Goal: Check status: Check status

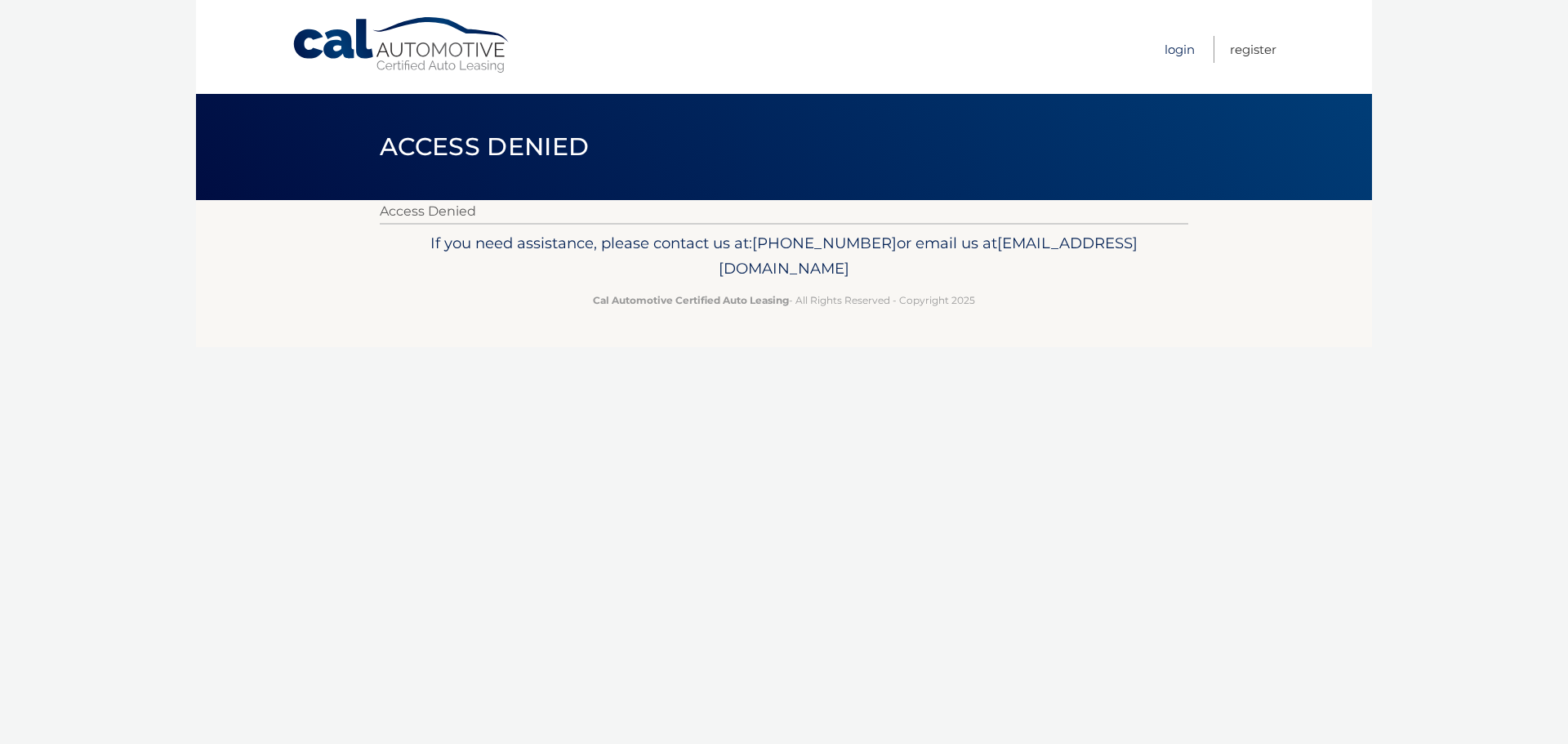
click at [1177, 45] on link "Login" at bounding box center [1179, 49] width 30 height 27
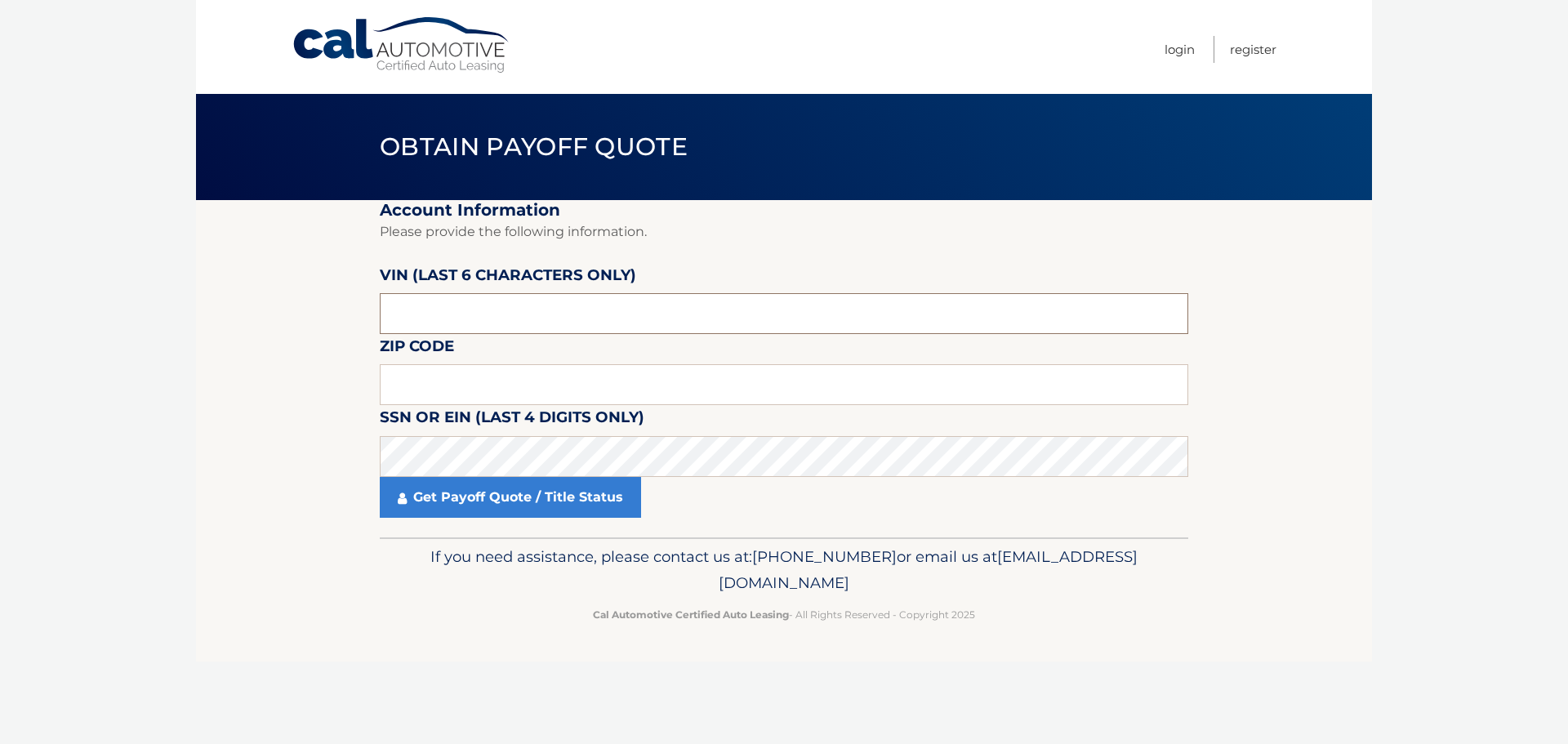
click at [499, 308] on input "text" at bounding box center [784, 313] width 809 height 41
drag, startPoint x: 496, startPoint y: 310, endPoint x: 354, endPoint y: 325, distance: 142.8
click at [354, 325] on section "Account Information Please provide the following information. VIN (last 6 chara…" at bounding box center [784, 369] width 1176 height 338
click at [479, 317] on input "text" at bounding box center [784, 313] width 809 height 41
drag, startPoint x: 472, startPoint y: 318, endPoint x: 363, endPoint y: 324, distance: 109.2
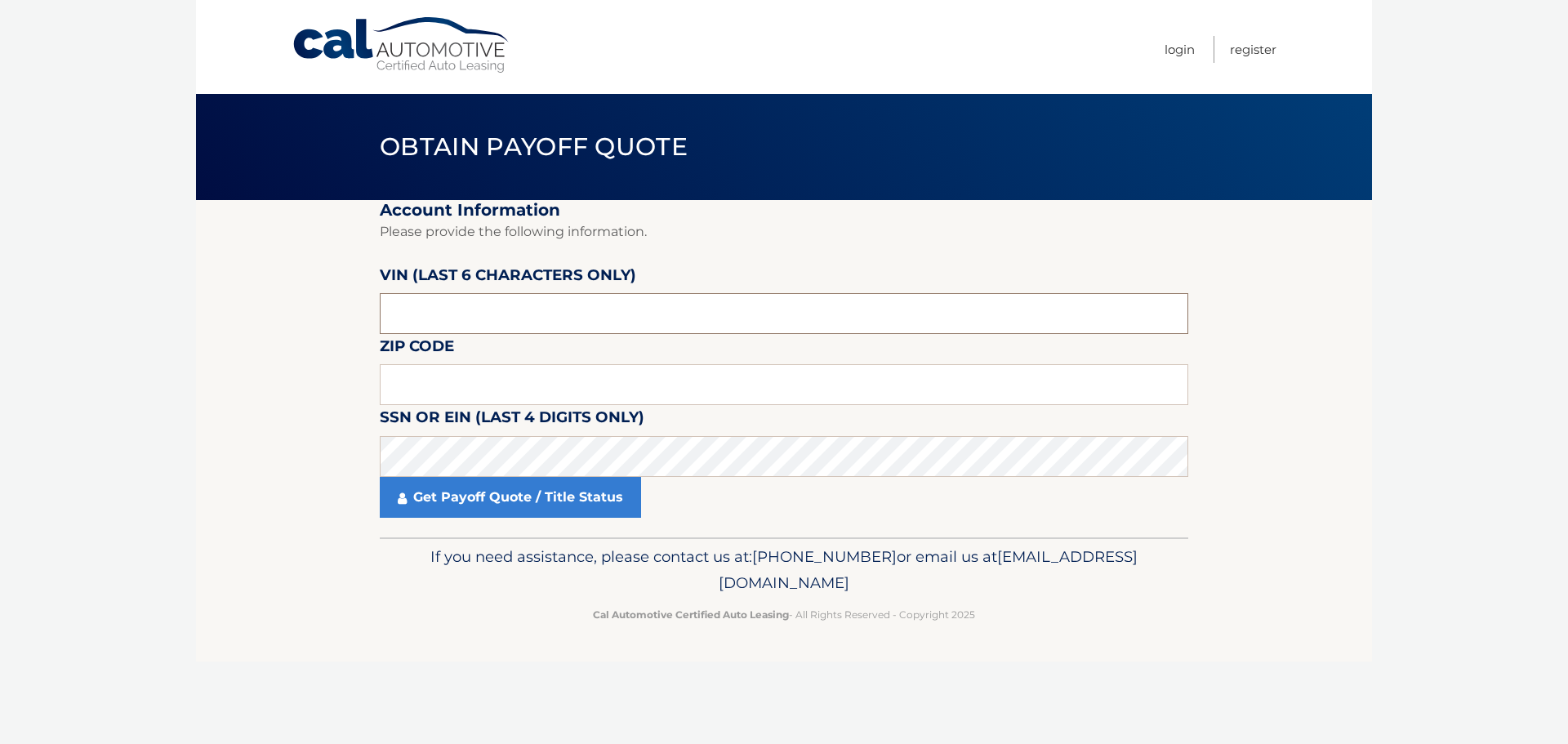
click at [364, 321] on section "Account Information Please provide the following information. VIN (last 6 chara…" at bounding box center [784, 369] width 1176 height 338
click at [546, 311] on input "text" at bounding box center [784, 313] width 809 height 41
type input "551939"
click at [556, 362] on fieldset "Account Information Please provide the following information. VIN (last 6 chara…" at bounding box center [784, 369] width 809 height 338
click at [517, 385] on input "text" at bounding box center [784, 385] width 809 height 41
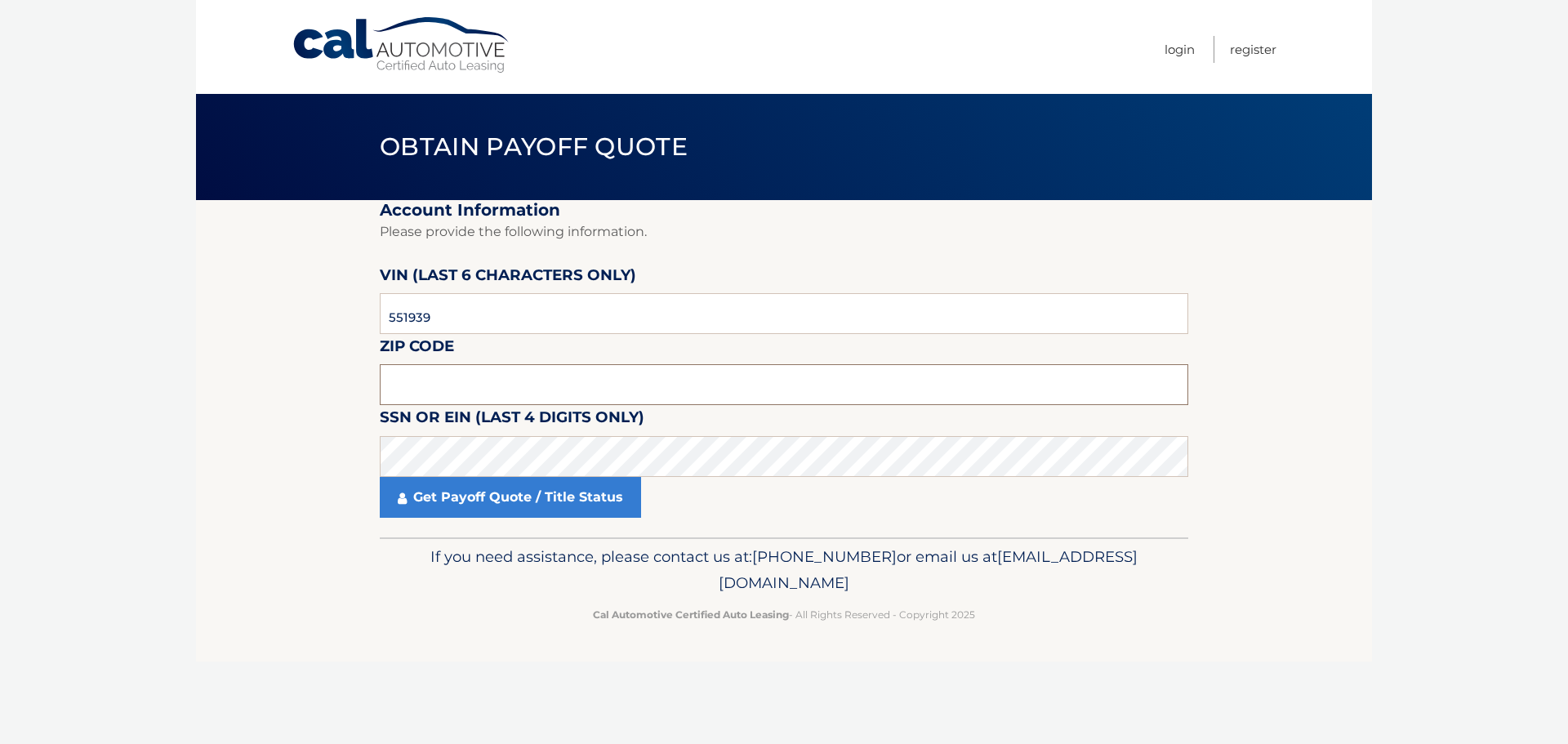
click at [500, 371] on input "text" at bounding box center [784, 385] width 809 height 41
type input "33472"
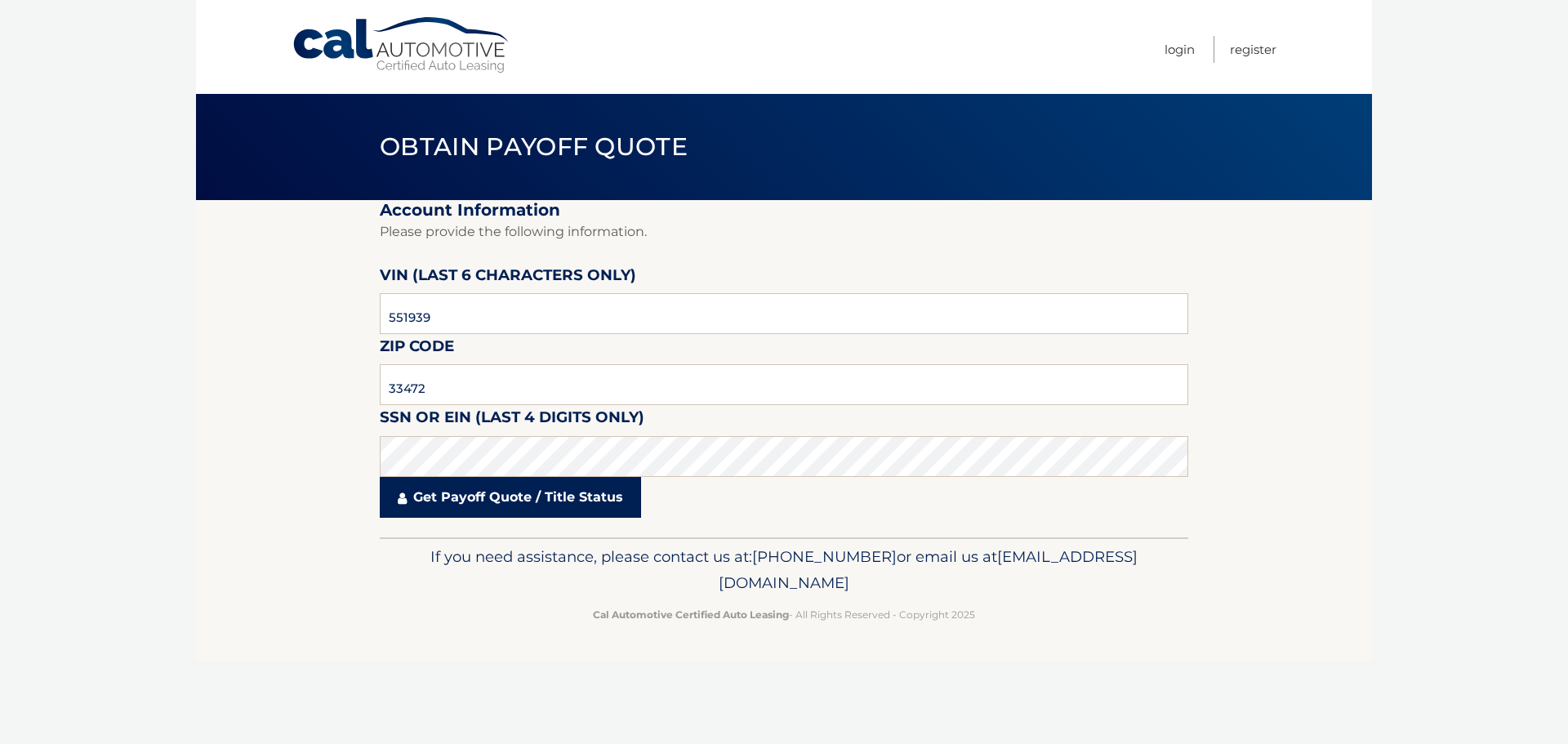
click at [455, 510] on link "Get Payoff Quote / Title Status" at bounding box center [510, 498] width 261 height 41
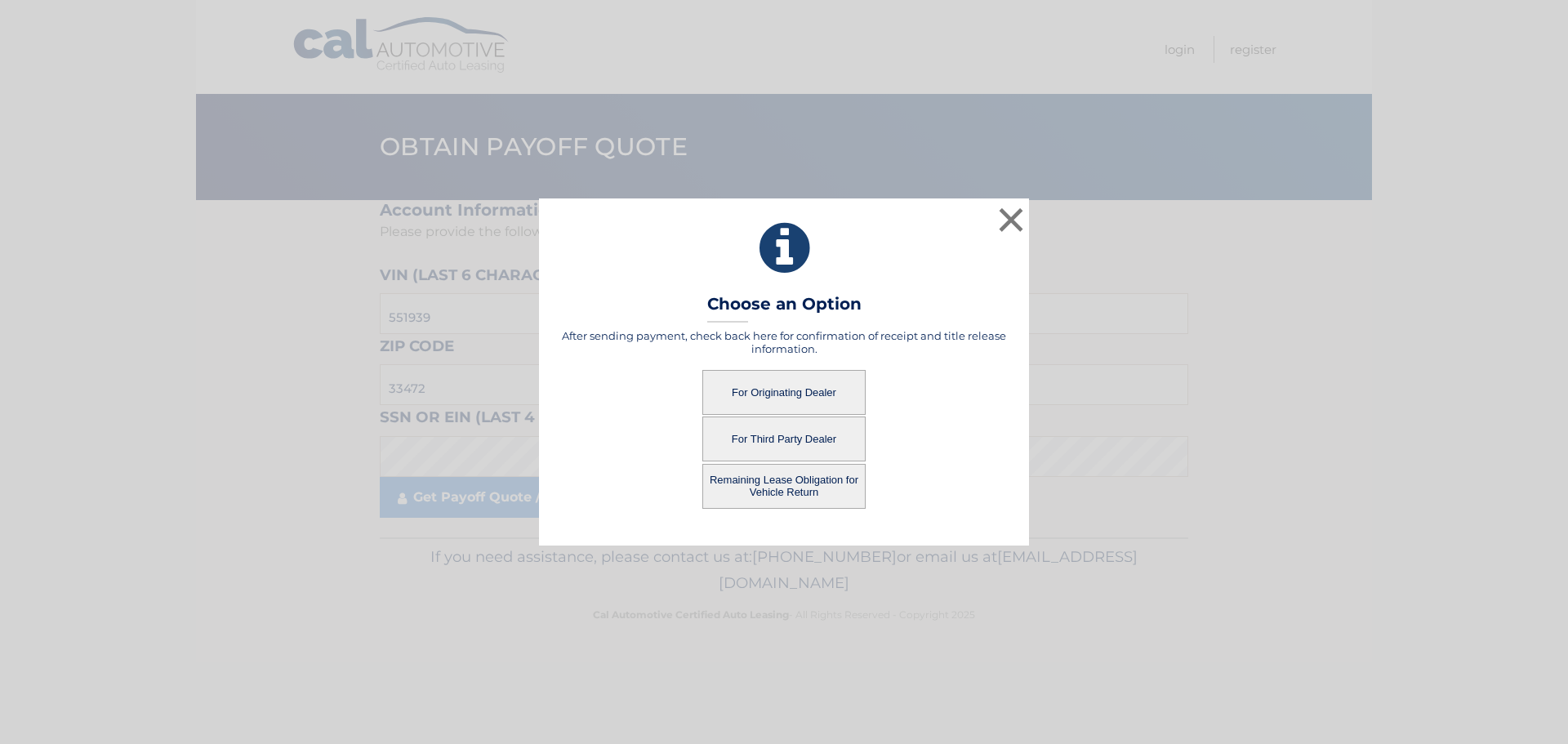
click at [768, 485] on button "Remaining Lease Obligation for Vehicle Return" at bounding box center [784, 486] width 163 height 45
click at [789, 496] on button "Remaining Lease Obligation for Vehicle Return" at bounding box center [784, 486] width 163 height 45
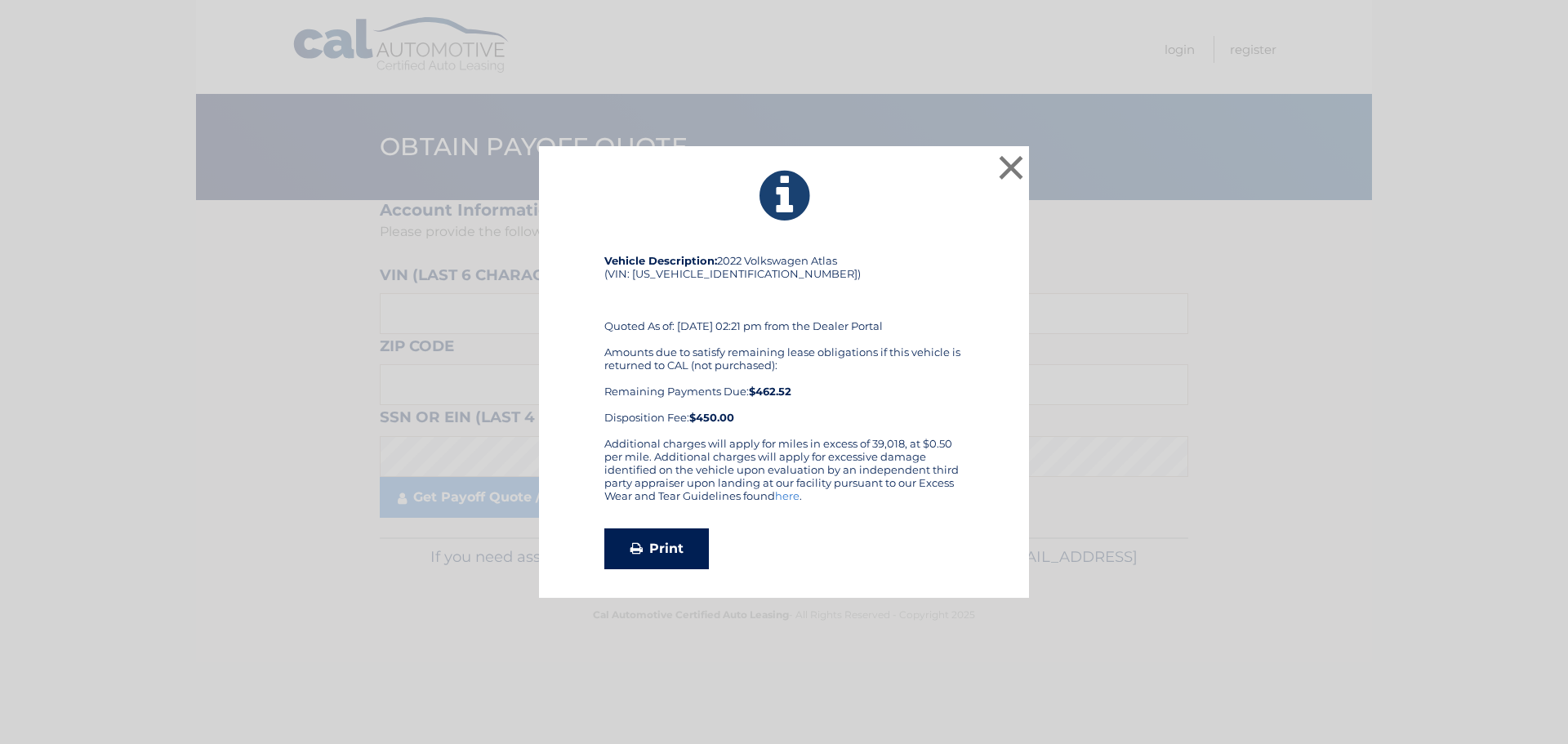
click at [663, 552] on link "Print" at bounding box center [656, 549] width 105 height 41
click at [1012, 164] on button "×" at bounding box center [1011, 168] width 33 height 33
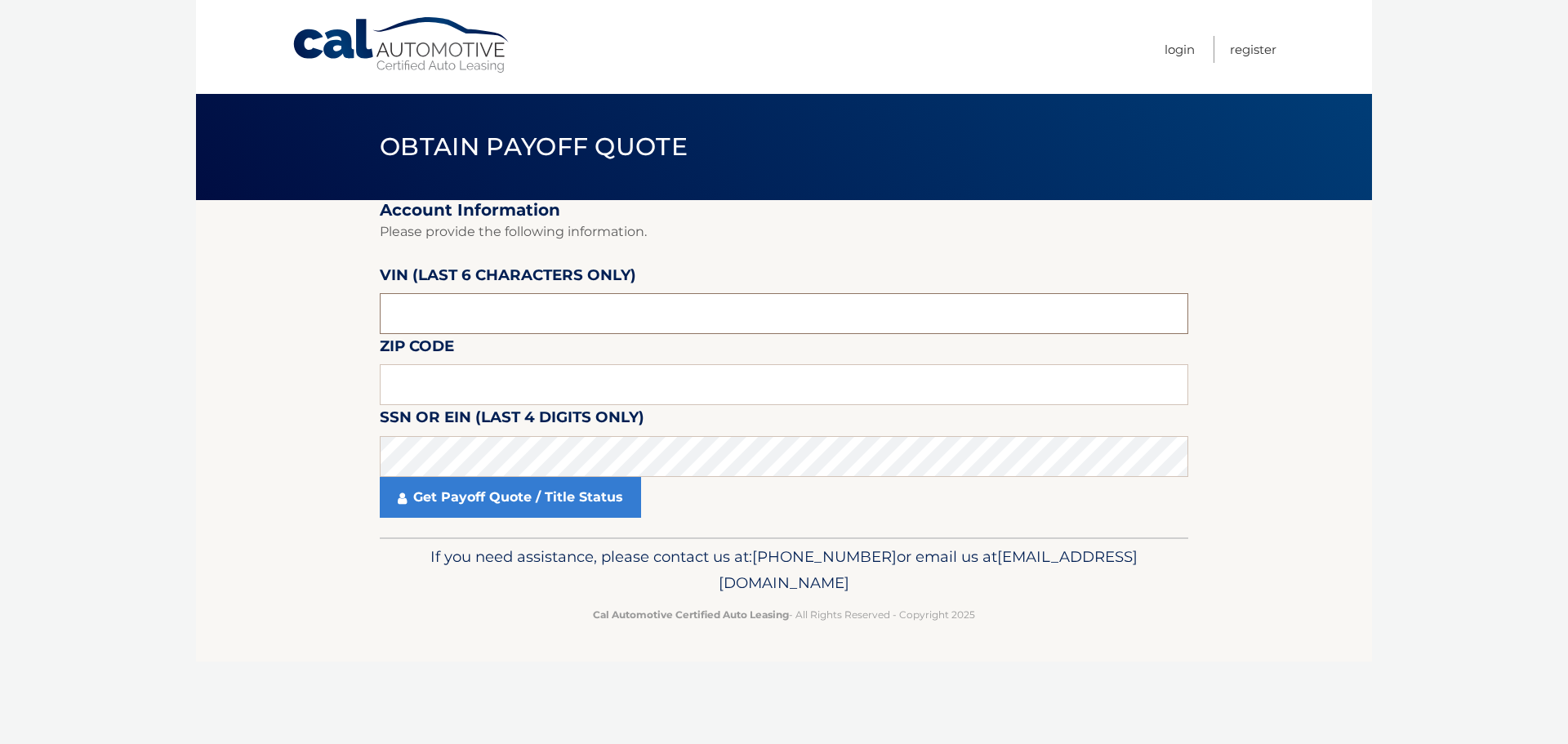
click at [477, 323] on input "text" at bounding box center [784, 313] width 809 height 41
type input "551939"
click at [490, 386] on input "text" at bounding box center [784, 385] width 809 height 41
click at [446, 382] on input "text" at bounding box center [784, 385] width 809 height 41
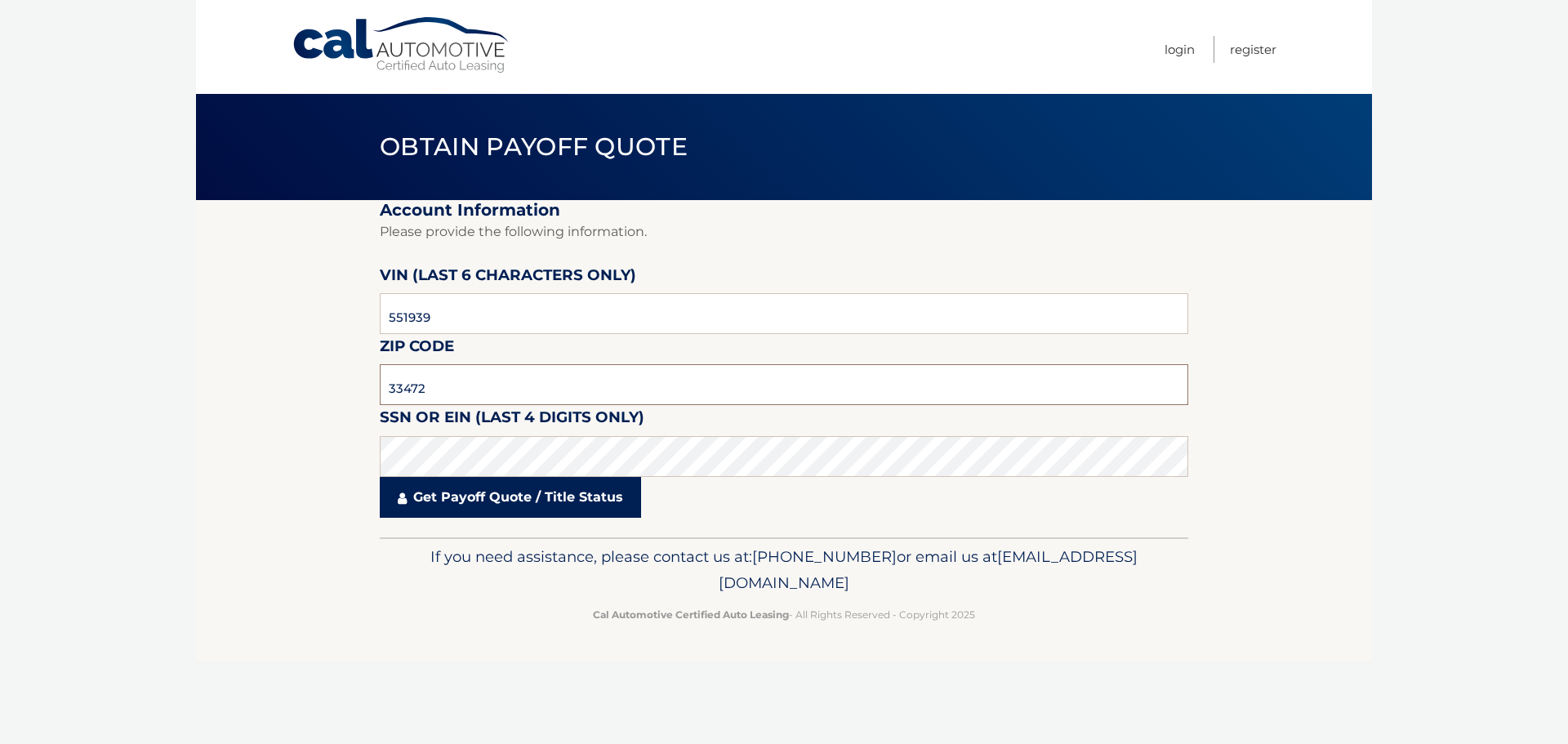
type input "33472"
click at [447, 501] on link "Get Payoff Quote / Title Status" at bounding box center [510, 498] width 261 height 41
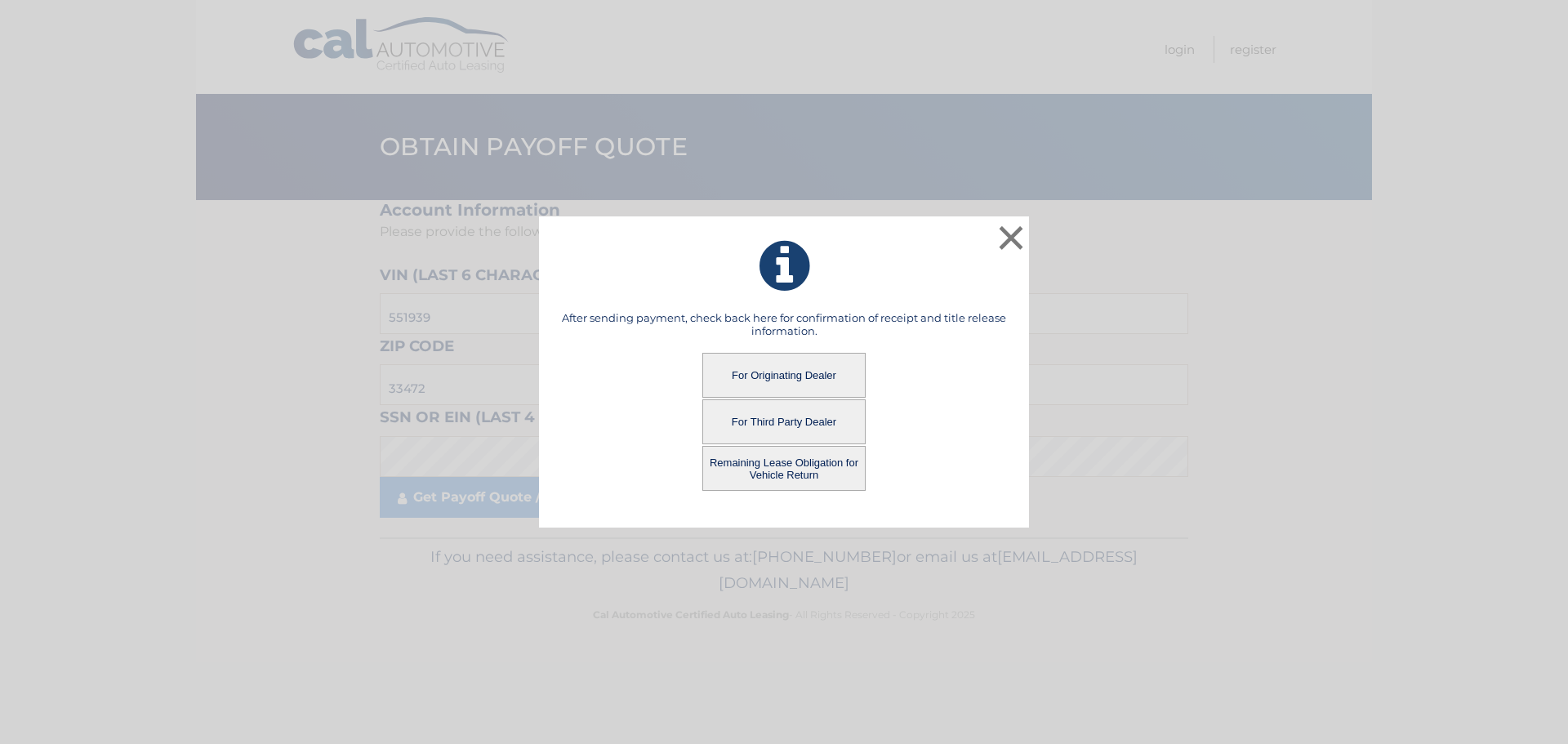
click at [784, 372] on button "For Originating Dealer" at bounding box center [784, 375] width 163 height 45
click at [803, 386] on button "For Originating Dealer" at bounding box center [784, 375] width 163 height 45
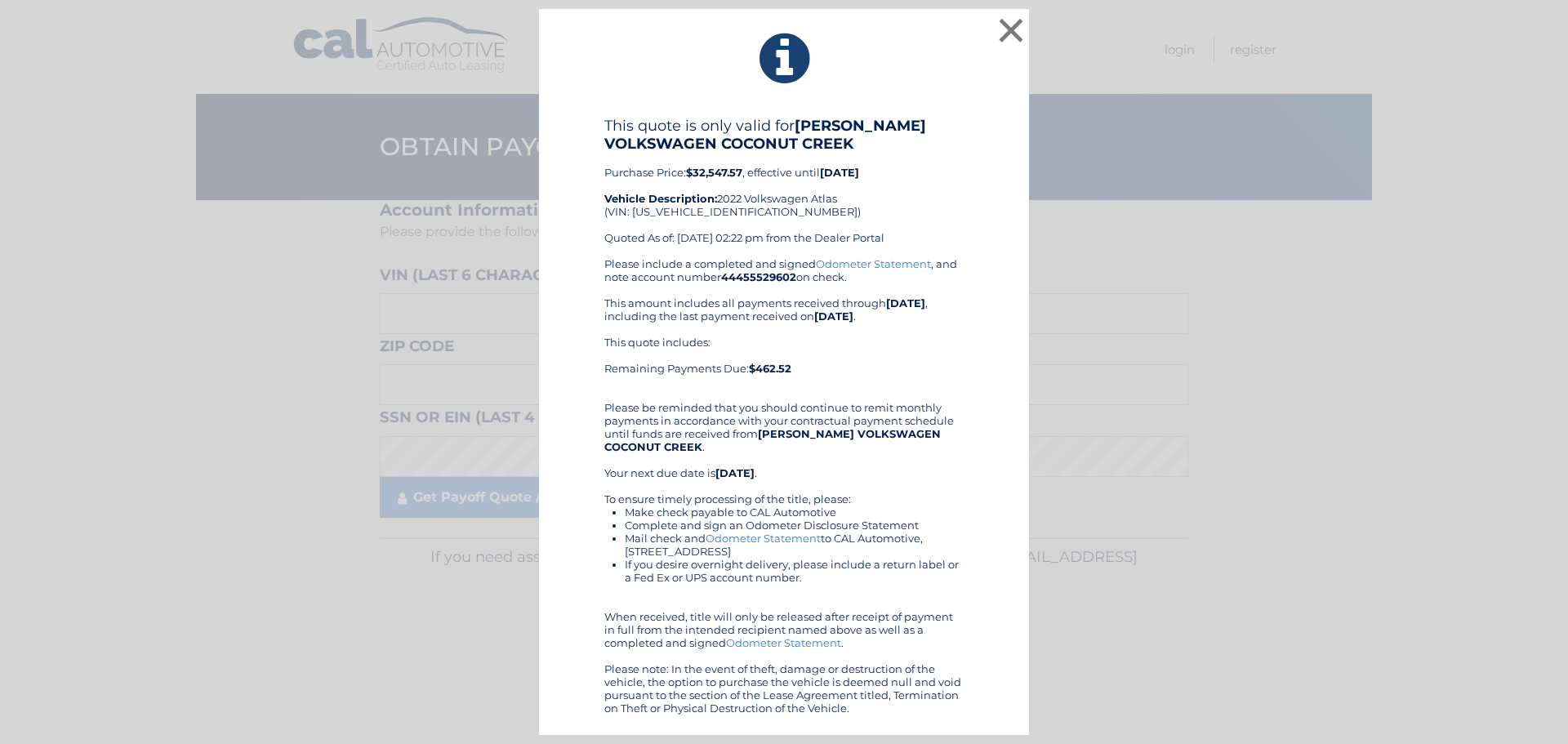
click at [867, 264] on link "Odometer Statement" at bounding box center [873, 263] width 115 height 13
drag, startPoint x: 1011, startPoint y: 25, endPoint x: 1014, endPoint y: 36, distance: 11.4
click at [1011, 26] on button "×" at bounding box center [1011, 30] width 33 height 33
